Goal: Information Seeking & Learning: Learn about a topic

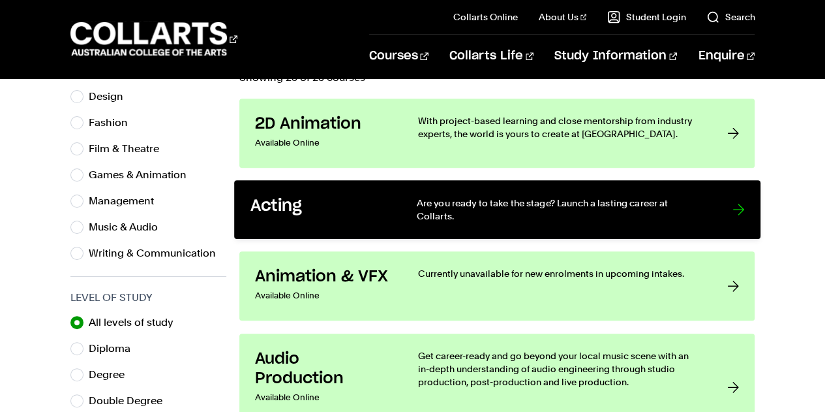
scroll to position [470, 0]
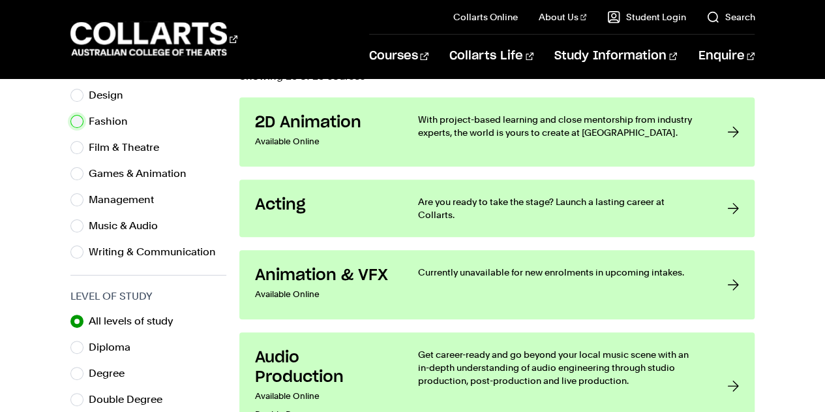
click at [74, 119] on input "Fashion" at bounding box center [76, 121] width 13 height 13
radio input "true"
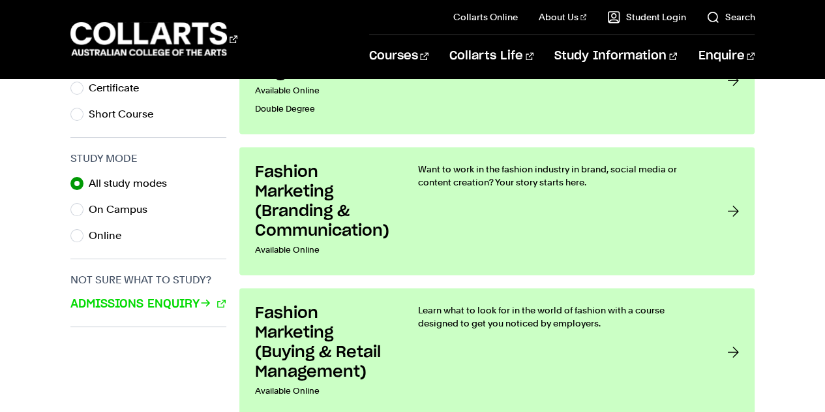
scroll to position [829, 0]
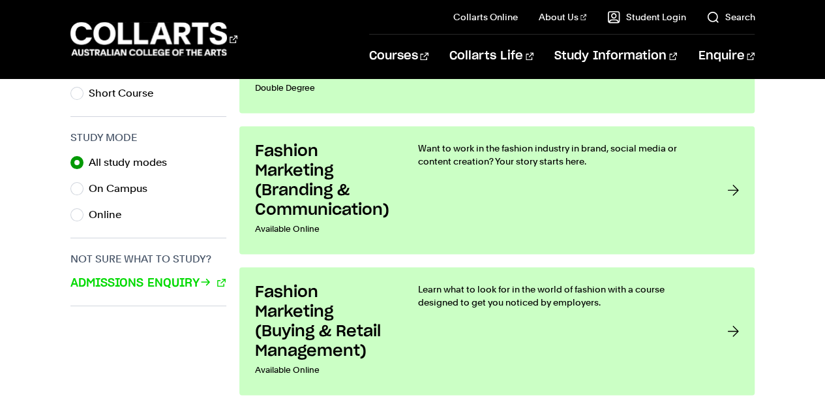
drag, startPoint x: 341, startPoint y: 259, endPoint x: 784, endPoint y: 288, distance: 444.5
click at [784, 288] on div "Interest Area All interest areas Design Fashion Film & Theatre Games & Animatio…" at bounding box center [412, 67] width 825 height 778
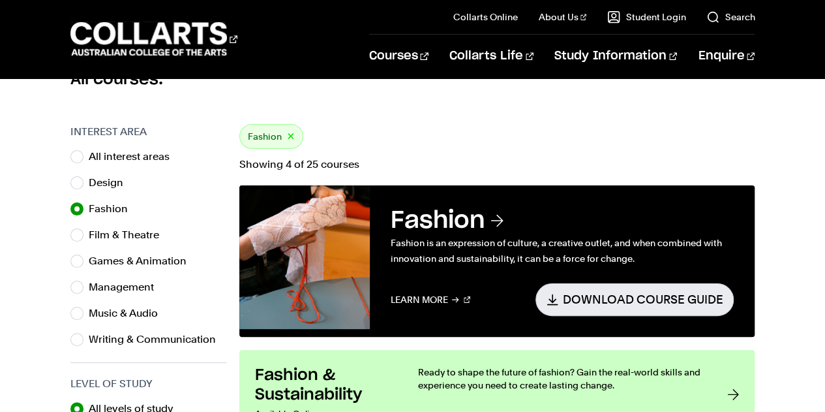
scroll to position [378, 0]
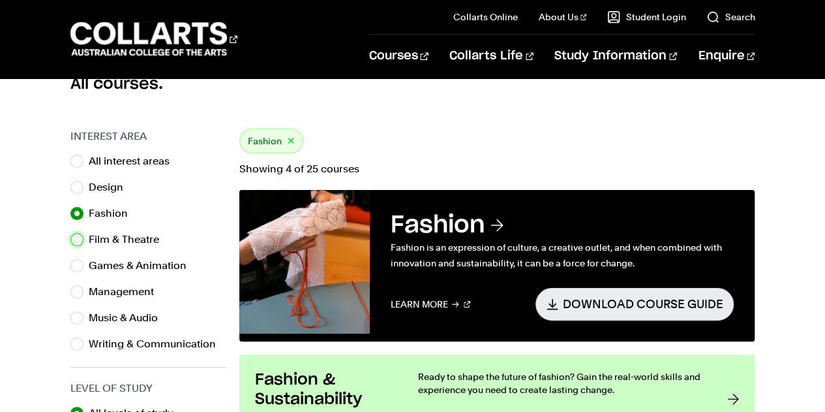
click at [74, 241] on input "Film & Theatre" at bounding box center [76, 239] width 13 height 13
radio input "true"
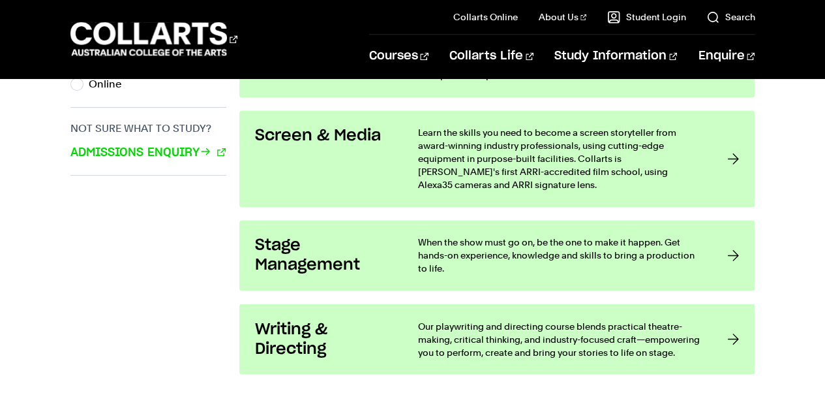
scroll to position [1053, 0]
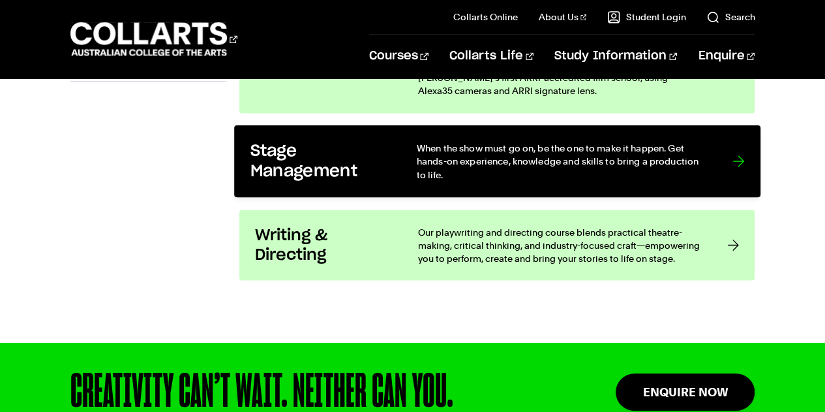
click at [540, 141] on p "When the show must go on, be the one to make it happen. Get hands-on experience…" at bounding box center [561, 161] width 290 height 40
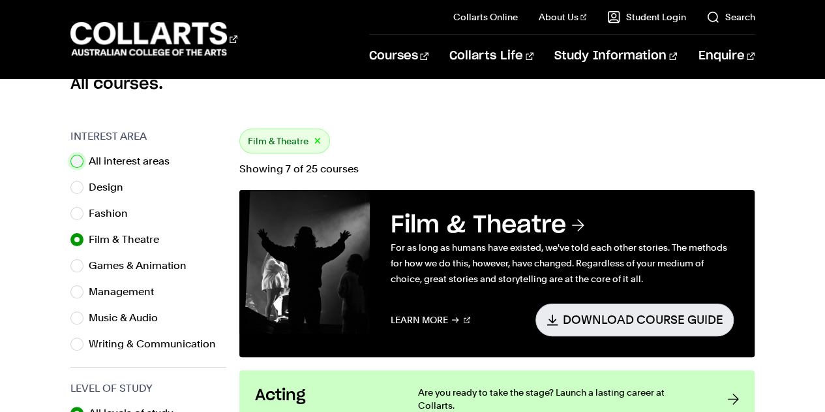
click at [80, 157] on input "All interest areas" at bounding box center [76, 161] width 13 height 13
radio input "true"
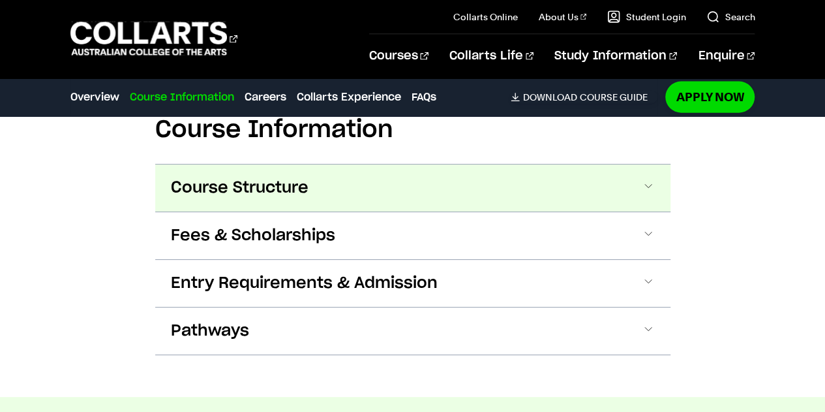
click at [436, 179] on button "Course Structure" at bounding box center [412, 187] width 515 height 47
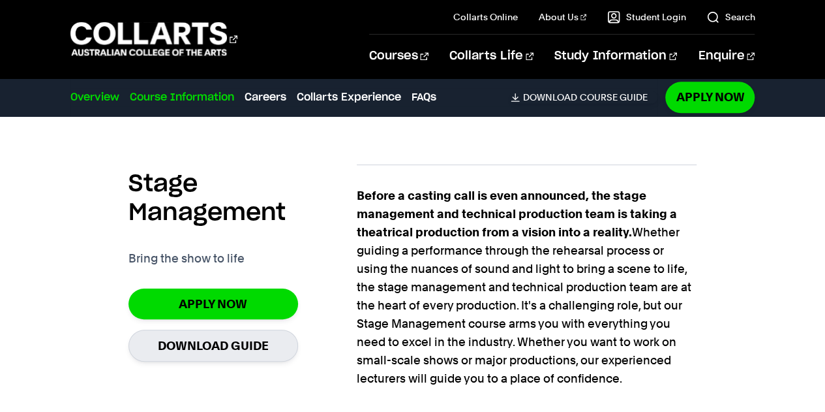
scroll to position [752, 0]
